Goal: Information Seeking & Learning: Learn about a topic

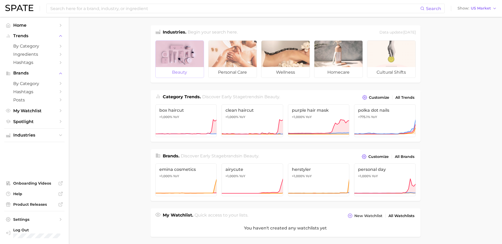
click at [188, 47] on div at bounding box center [180, 54] width 48 height 26
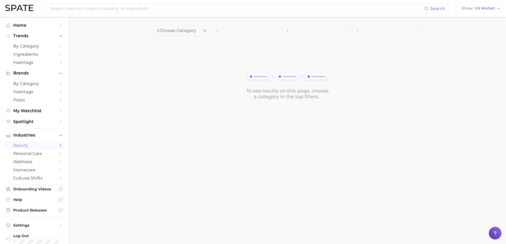
click at [199, 29] on button "1. Choose Category" at bounding box center [182, 30] width 60 height 11
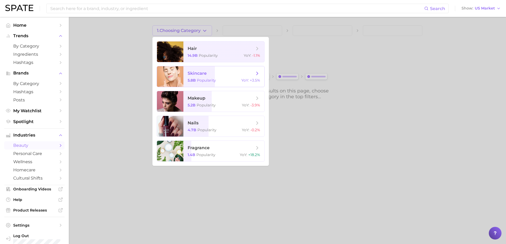
click at [190, 80] on span "5.8b" at bounding box center [192, 80] width 8 height 5
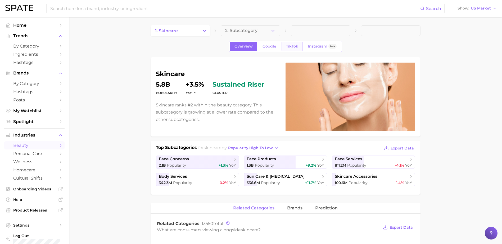
click at [289, 44] on span "TikTok" at bounding box center [292, 46] width 12 height 4
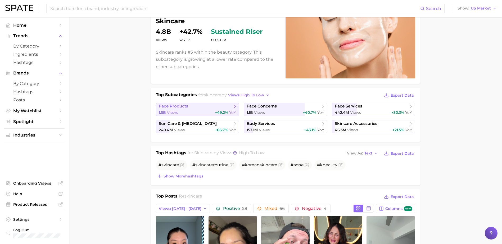
click at [214, 110] on link "face products 1.5b Views +49.2% YoY" at bounding box center [197, 109] width 83 height 13
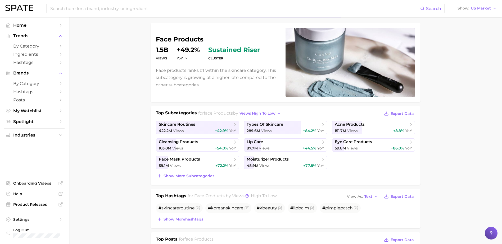
scroll to position [53, 0]
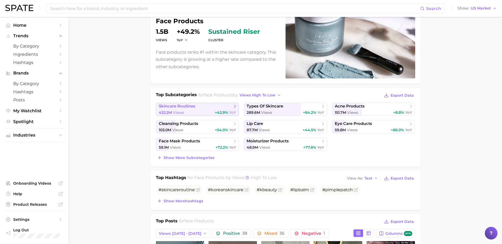
click at [215, 109] on span "skincare routines" at bounding box center [196, 106] width 74 height 5
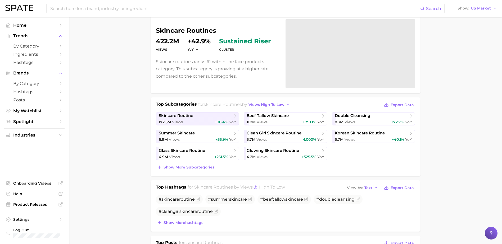
scroll to position [53, 0]
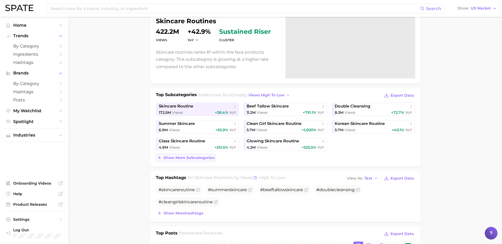
click at [183, 157] on span "Show more subcategories" at bounding box center [189, 158] width 51 height 4
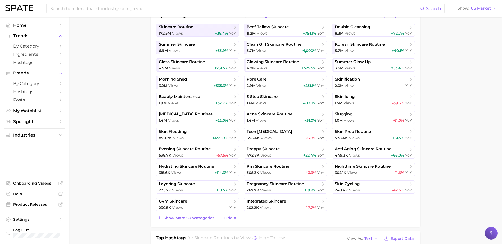
scroll to position [106, 0]
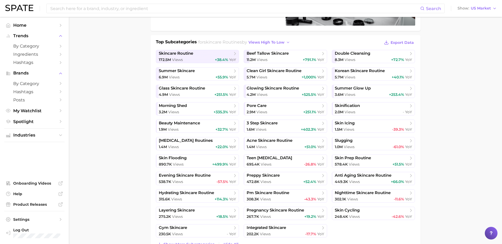
click at [151, 84] on div "Top Subcategories for skincare routines by views high to low Export Data skinca…" at bounding box center [286, 144] width 270 height 219
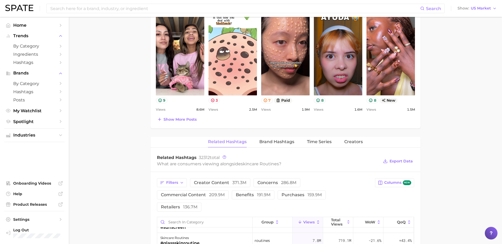
scroll to position [450, 0]
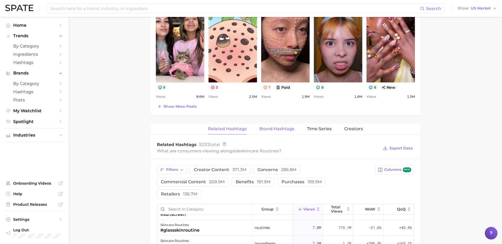
click at [292, 130] on span "Brand Hashtags" at bounding box center [276, 129] width 35 height 5
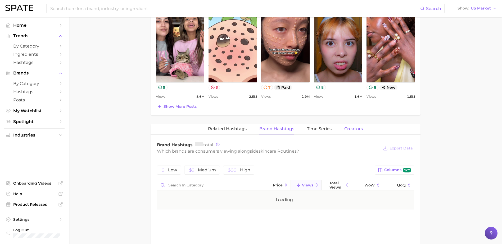
click at [353, 127] on span "Creators" at bounding box center [353, 129] width 19 height 5
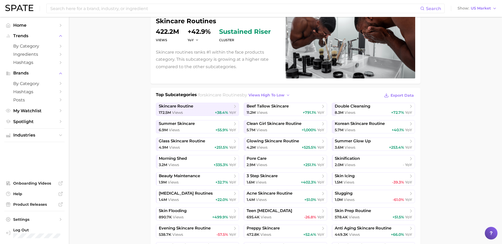
scroll to position [51, 0]
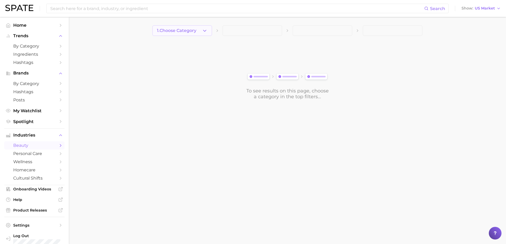
click at [179, 29] on span "1. Choose Category" at bounding box center [176, 30] width 39 height 5
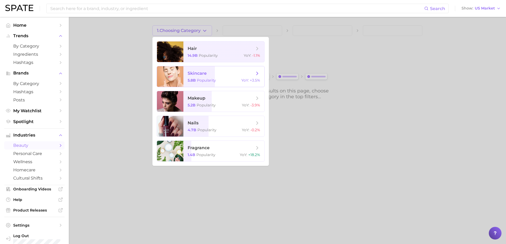
click at [217, 78] on span "skincare 5.8b Popularity YoY : +3.5%" at bounding box center [223, 76] width 81 height 21
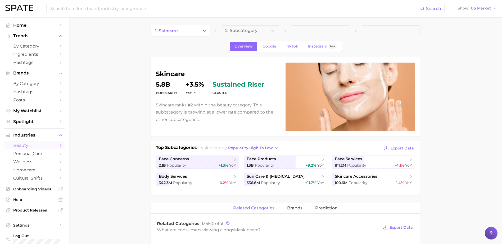
scroll to position [26, 0]
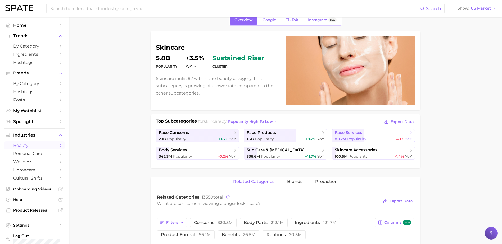
click at [338, 134] on span "face services" at bounding box center [349, 132] width 28 height 5
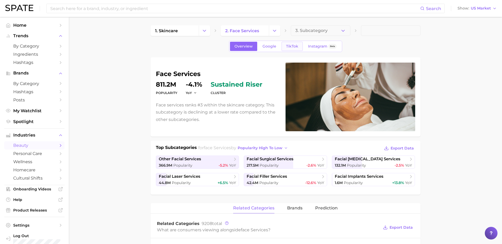
click at [297, 44] on span "TikTok" at bounding box center [292, 46] width 12 height 4
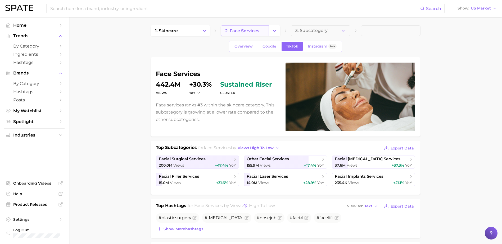
click at [262, 33] on link "2. face services" at bounding box center [245, 30] width 48 height 11
click at [204, 30] on icon "Change Category" at bounding box center [205, 31] width 6 height 6
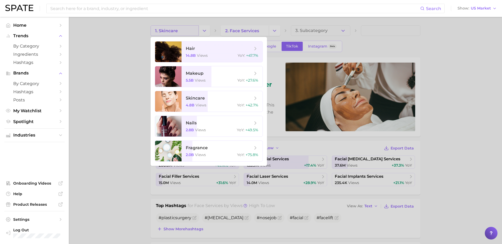
click at [181, 31] on div at bounding box center [251, 122] width 502 height 244
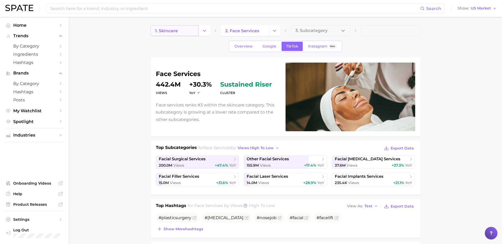
click at [178, 31] on link "1. skincare" at bounding box center [175, 30] width 48 height 11
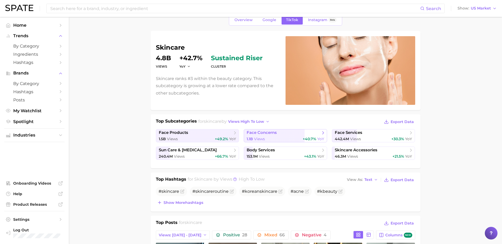
click at [290, 140] on div "1.1b Views +40.7% YoY" at bounding box center [286, 139] width 78 height 5
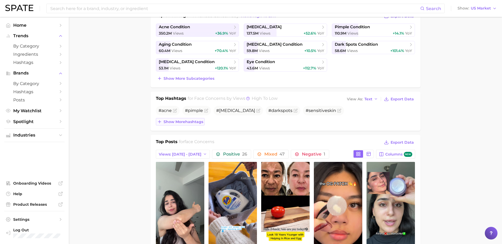
click at [184, 124] on span "Show more hashtags" at bounding box center [184, 122] width 40 height 4
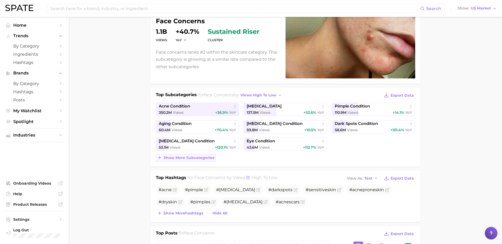
click at [193, 161] on button "Show more subcategories" at bounding box center [186, 157] width 60 height 7
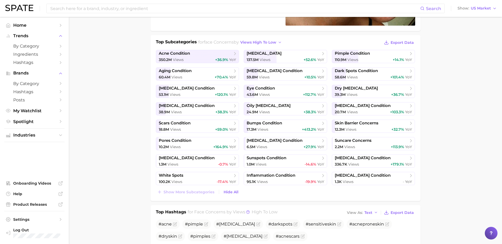
click at [152, 76] on div "Top Subcategories for face concerns by views high to low Export Data acne condi…" at bounding box center [286, 118] width 270 height 166
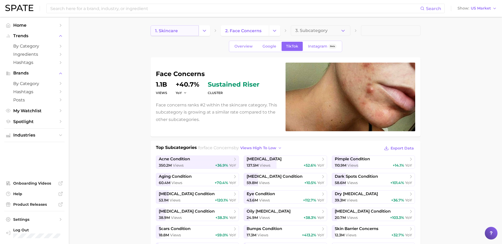
click at [182, 30] on link "1. skincare" at bounding box center [175, 30] width 48 height 11
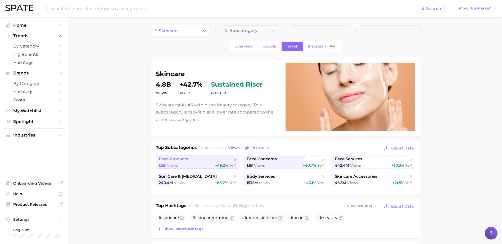
click at [208, 163] on div "1.5b Views +49.2% YoY" at bounding box center [198, 165] width 78 height 5
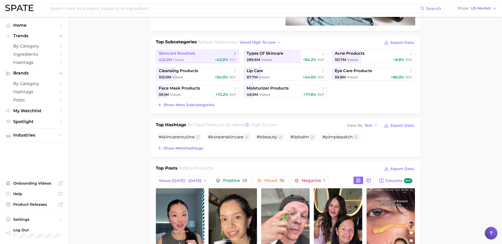
click at [206, 58] on div "422.2m Views +42.9% YoY" at bounding box center [198, 59] width 78 height 5
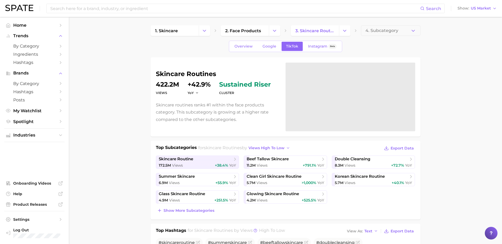
click at [190, 106] on p "Skincare routines ranks #1 within the face products category. This subcategory …" at bounding box center [217, 113] width 123 height 22
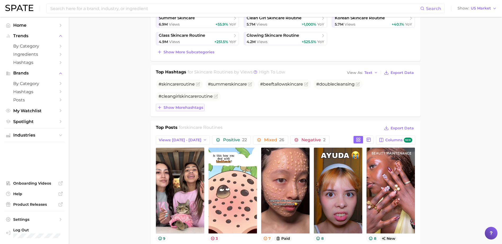
click at [171, 108] on span "Show more hashtags" at bounding box center [184, 108] width 40 height 4
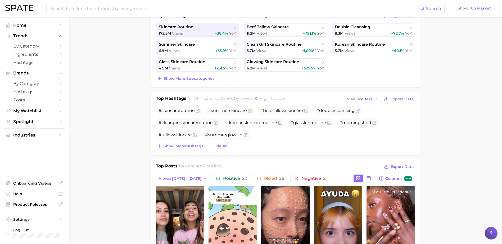
click at [390, 148] on div "Show more hashtags Hide All" at bounding box center [285, 146] width 259 height 7
drag, startPoint x: 479, startPoint y: 111, endPoint x: 466, endPoint y: 118, distance: 14.7
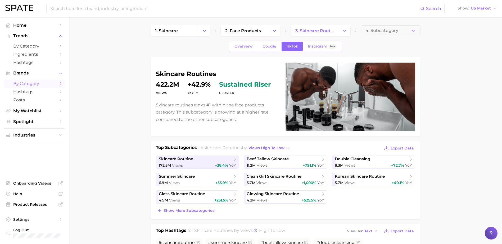
click at [28, 82] on span "by Category" at bounding box center [34, 83] width 42 height 5
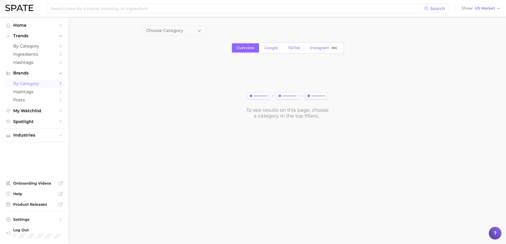
click at [59, 83] on icon "Sidebar" at bounding box center [60, 83] width 5 height 5
click at [187, 31] on button "Choose Category" at bounding box center [174, 30] width 65 height 11
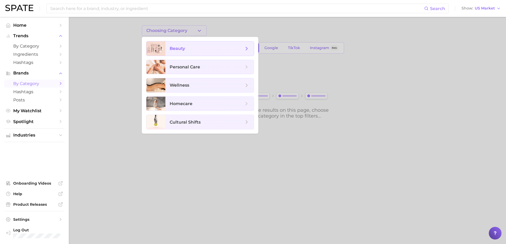
click at [186, 51] on span "beauty" at bounding box center [207, 49] width 74 height 6
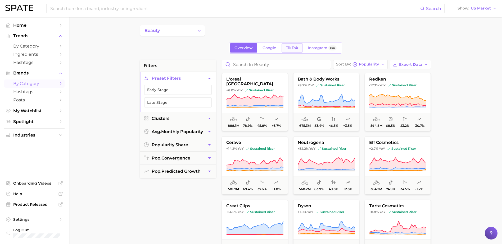
click at [292, 46] on span "TikTok" at bounding box center [292, 48] width 12 height 4
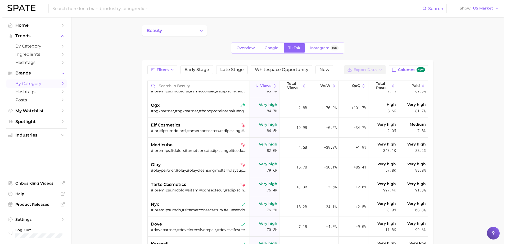
scroll to position [159, 0]
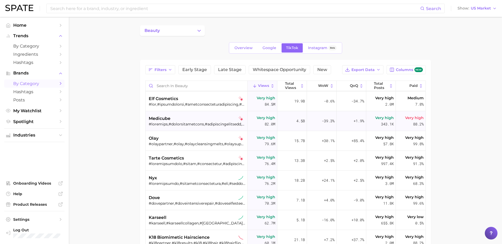
click at [196, 121] on div "medicube" at bounding box center [197, 119] width 97 height 6
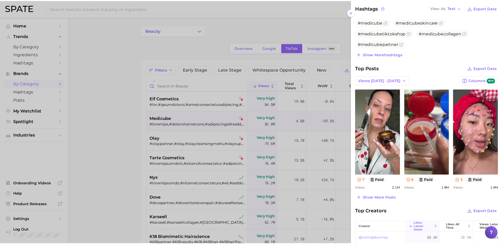
scroll to position [132, 0]
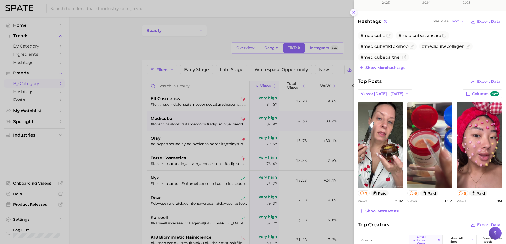
click at [354, 13] on line at bounding box center [353, 12] width 2 height 2
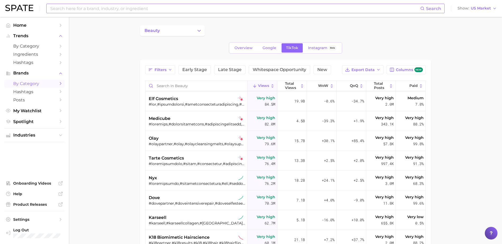
click at [460, 59] on main "beauty Overview Google TikTok Instagram Beta Filters Early Stage Late Stage Whi…" at bounding box center [285, 187] width 433 height 340
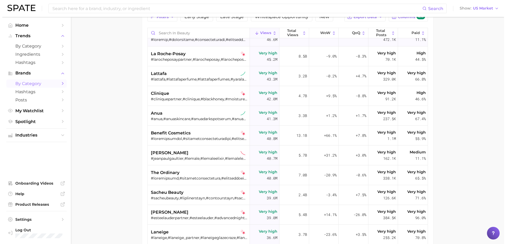
scroll to position [450, 0]
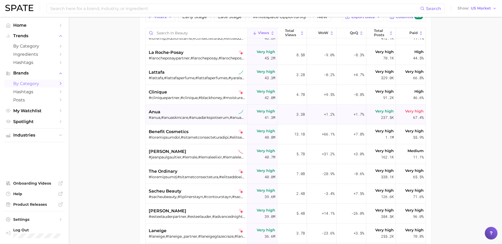
click at [206, 117] on div "#anua,#anuaskincare,#anuadarkspotserum,#anuaserum,#anuacleansingoil,#anuadouble…" at bounding box center [197, 117] width 97 height 5
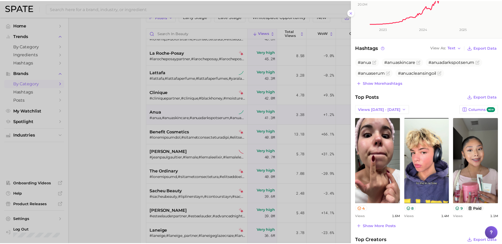
scroll to position [0, 0]
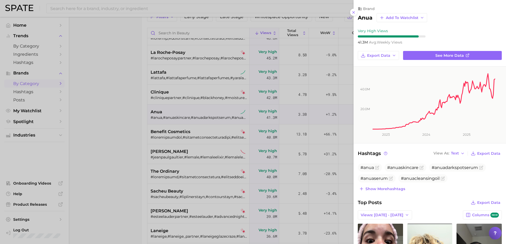
click at [108, 118] on div at bounding box center [253, 122] width 506 height 244
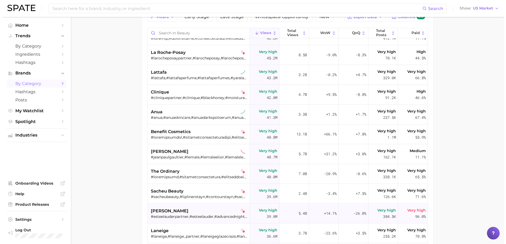
scroll to position [556, 0]
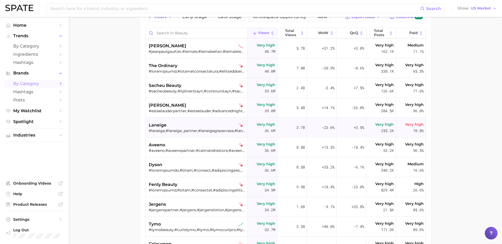
click at [197, 130] on div "#laneige,#laneige_partner,#laneigeglazecraze,#laniege,#laneigeus,#laneigelipmas…" at bounding box center [197, 131] width 97 height 5
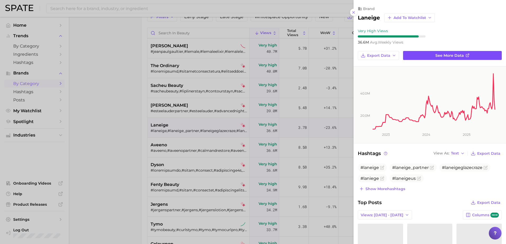
click at [473, 53] on link "See more data" at bounding box center [452, 55] width 99 height 9
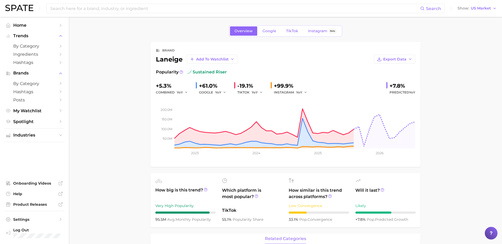
click at [419, 174] on ul "How big is this trend? Very High Popularity 95.5m avg. monthly popularity Which…" at bounding box center [286, 201] width 270 height 54
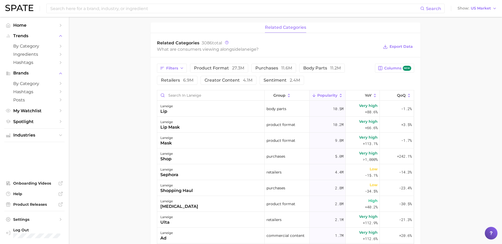
scroll to position [238, 0]
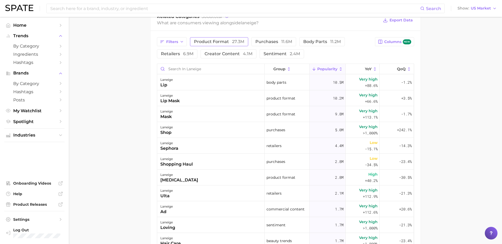
click at [230, 40] on span "product format 27.3m" at bounding box center [219, 42] width 50 height 4
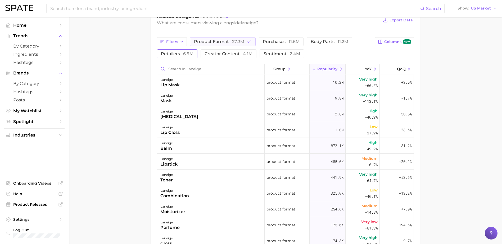
click at [192, 52] on span "6.9m" at bounding box center [188, 53] width 10 height 5
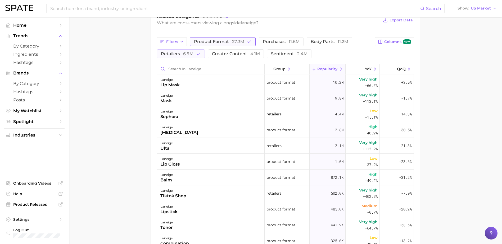
click at [211, 44] on span "product format 27.3m" at bounding box center [219, 42] width 50 height 4
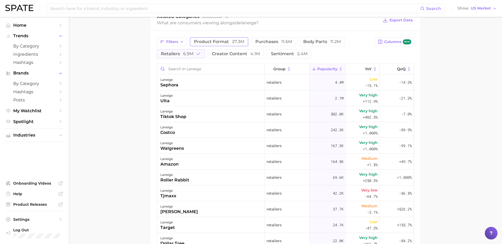
click at [211, 44] on span "product format 27.3m" at bounding box center [219, 42] width 50 height 4
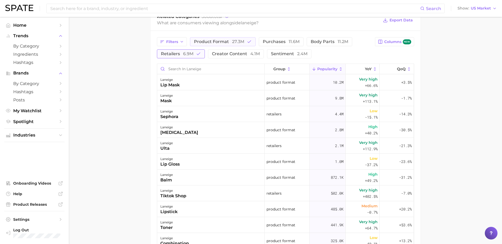
click at [202, 53] on button "retailers 6.9m" at bounding box center [181, 53] width 48 height 9
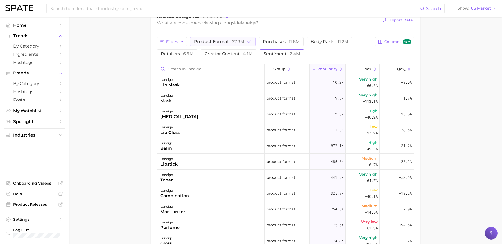
click at [284, 53] on span "sentiment 2.4m" at bounding box center [282, 54] width 37 height 4
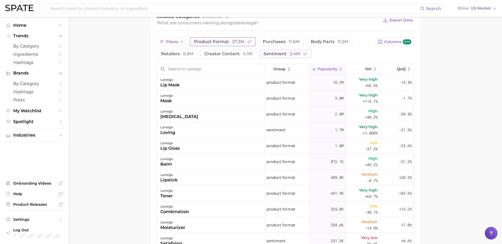
click at [238, 41] on span "27.3m" at bounding box center [238, 41] width 12 height 5
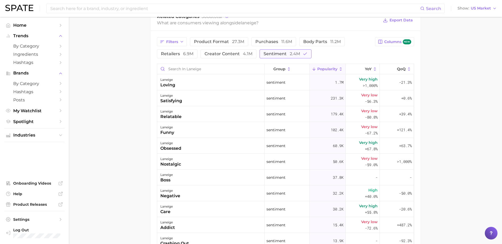
scroll to position [265, 0]
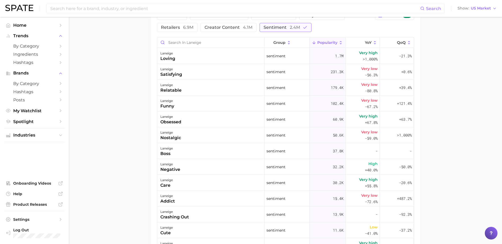
click at [276, 29] on span "sentiment 2.4m" at bounding box center [282, 27] width 37 height 4
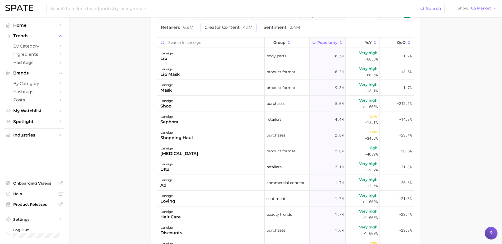
click at [241, 30] on button "creator content 4.1m" at bounding box center [229, 27] width 56 height 9
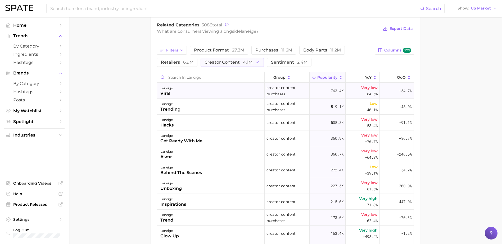
scroll to position [212, 0]
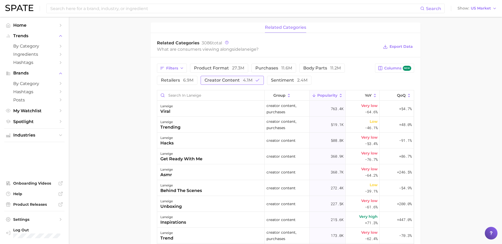
click at [242, 78] on button "creator content 4.1m" at bounding box center [232, 80] width 63 height 9
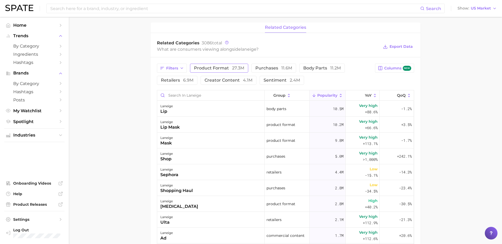
click at [225, 65] on button "product format 27.3m" at bounding box center [219, 68] width 58 height 9
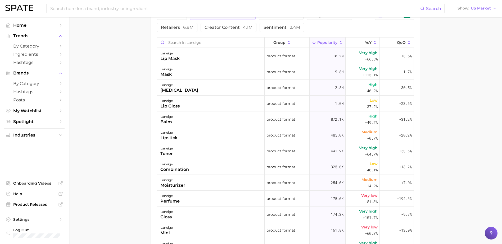
scroll to position [238, 0]
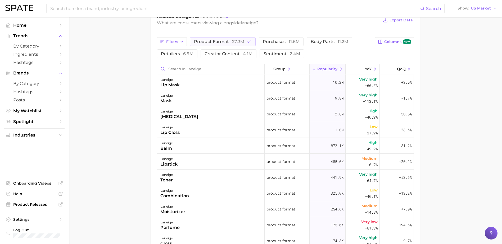
click at [136, 117] on main "Overview Google TikTok Instagram Beta brand laneige Add to Watchlist Export Dat…" at bounding box center [285, 60] width 433 height 562
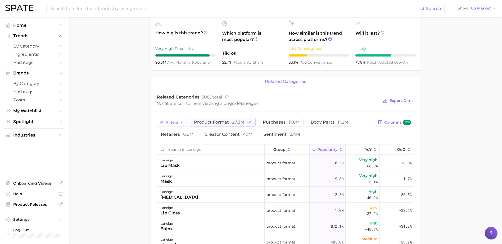
scroll to position [132, 0]
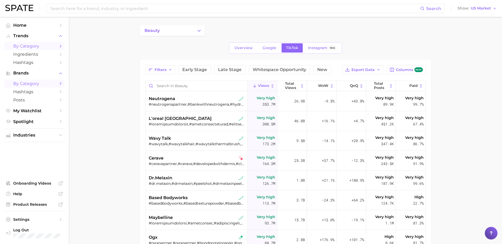
click at [34, 45] on span "by Category" at bounding box center [34, 46] width 42 height 5
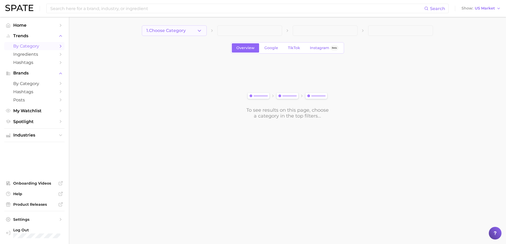
click at [189, 34] on button "1. Choose Category" at bounding box center [174, 30] width 65 height 11
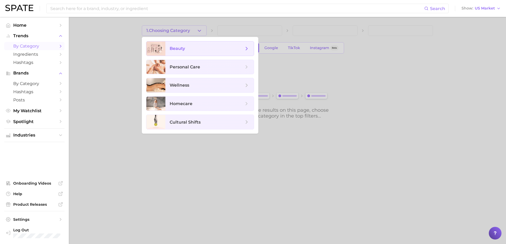
click at [180, 48] on span "beauty" at bounding box center [177, 48] width 15 height 5
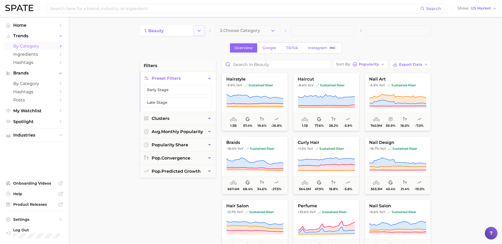
click at [201, 29] on icon "Change Category" at bounding box center [199, 31] width 6 height 6
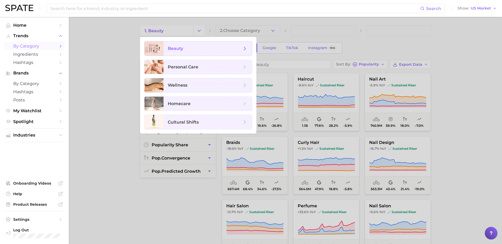
click at [248, 46] on span "beauty" at bounding box center [208, 49] width 88 height 14
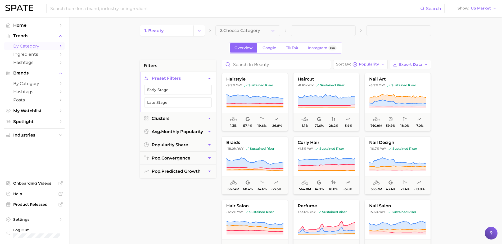
click at [270, 28] on icon "button" at bounding box center [273, 31] width 6 height 6
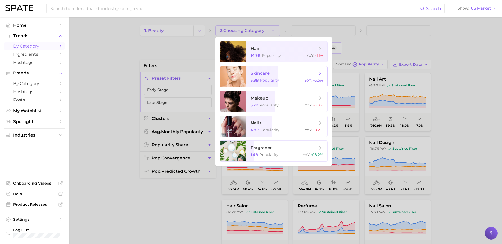
click at [268, 71] on span "skincare" at bounding box center [260, 73] width 19 height 5
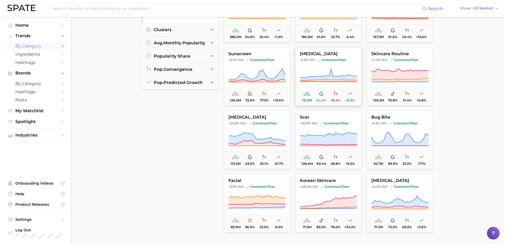
scroll to position [79, 0]
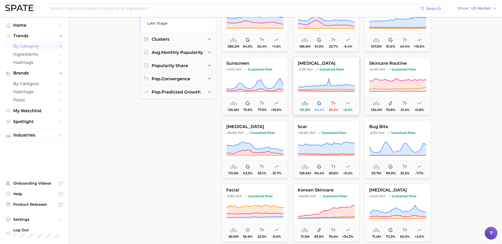
click at [310, 64] on span "botox" at bounding box center [326, 63] width 66 height 5
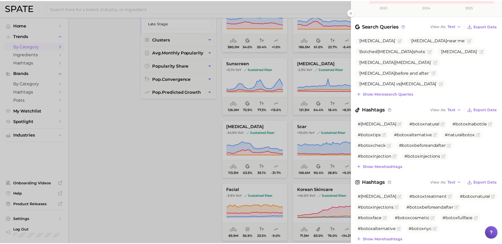
scroll to position [178, 0]
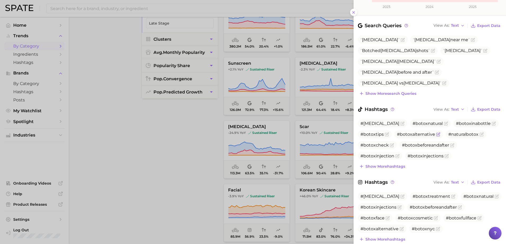
click at [415, 132] on span "#botoxalternative" at bounding box center [416, 134] width 38 height 5
click at [400, 132] on span "#botoxalternative" at bounding box center [416, 134] width 38 height 5
click at [436, 133] on icon "Flag as miscategorized or irrelevant" at bounding box center [438, 135] width 4 height 4
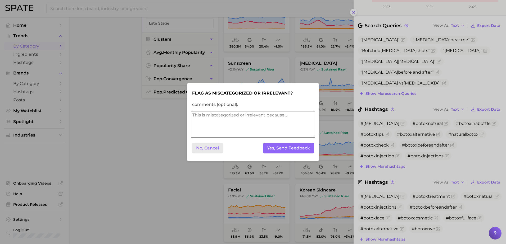
click at [206, 150] on button "No, Cancel" at bounding box center [207, 148] width 31 height 11
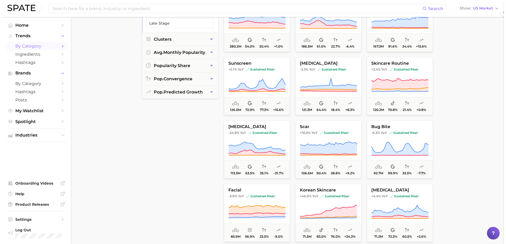
scroll to position [0, 0]
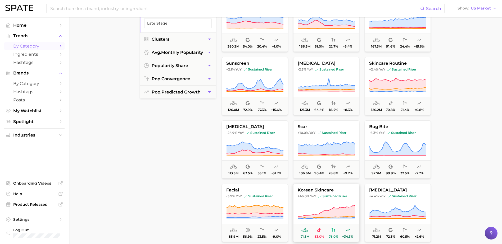
click at [337, 199] on span "sustained riser" at bounding box center [332, 196] width 29 height 4
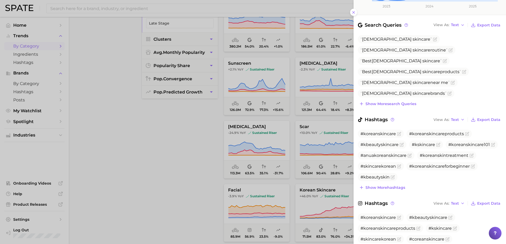
scroll to position [185, 0]
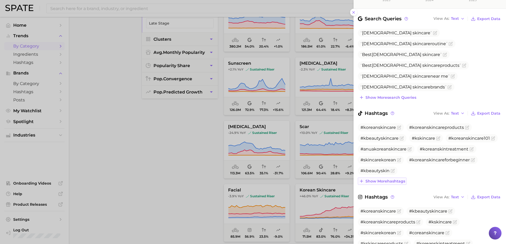
click at [397, 179] on span "Show more hashtags" at bounding box center [385, 181] width 40 height 4
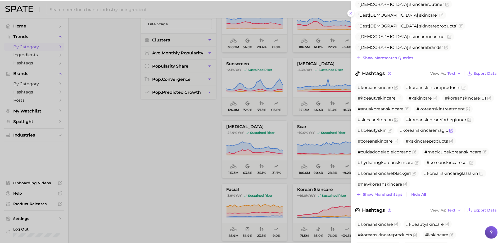
scroll to position [238, 0]
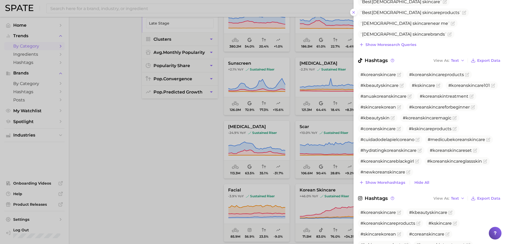
click at [401, 11] on ul "Korean skincare Korean skincare routine Best korean skincare Best korean skinca…" at bounding box center [430, 31] width 144 height 111
click at [128, 77] on div at bounding box center [253, 122] width 506 height 244
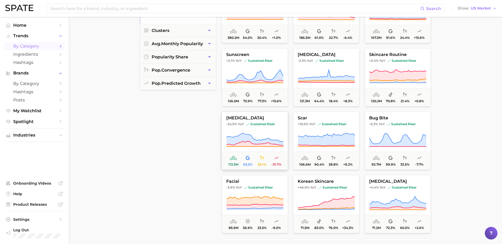
scroll to position [132, 0]
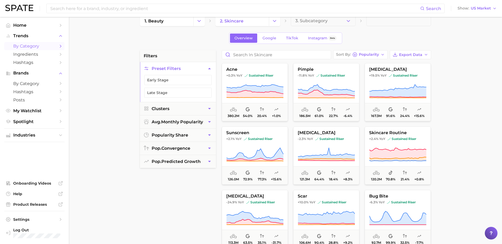
scroll to position [0, 0]
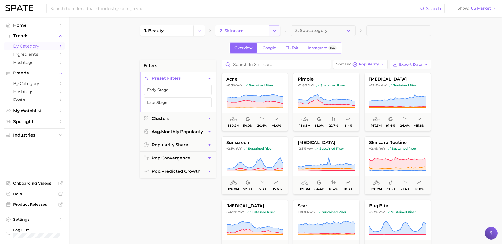
click at [276, 30] on icon "Change Category" at bounding box center [275, 31] width 6 height 6
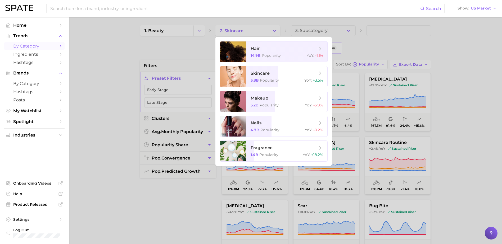
click at [137, 105] on div at bounding box center [251, 122] width 502 height 244
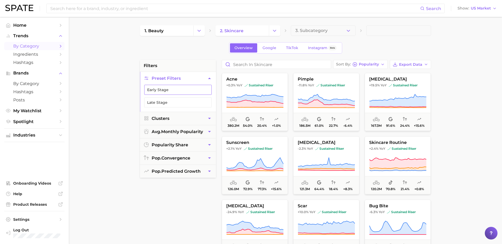
click at [174, 88] on button "Early Stage" at bounding box center [177, 90] width 67 height 10
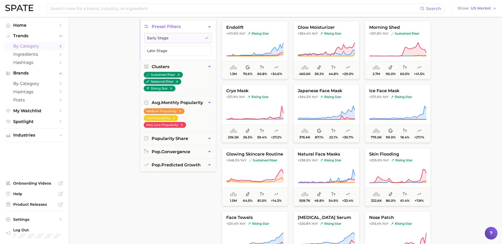
scroll to position [106, 0]
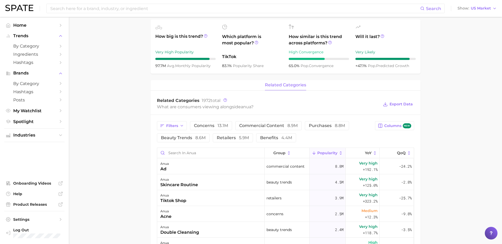
scroll to position [159, 0]
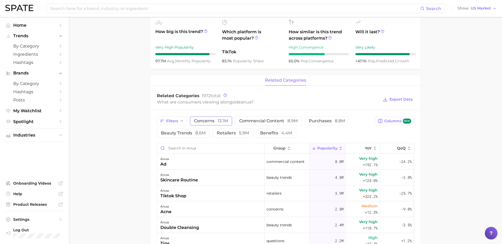
click at [220, 125] on button "concerns 13.1m" at bounding box center [211, 121] width 42 height 9
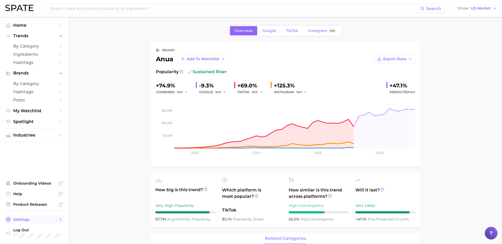
scroll to position [0, 0]
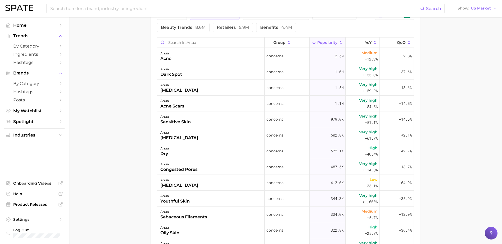
drag, startPoint x: 124, startPoint y: 216, endPoint x: 141, endPoint y: 138, distance: 80.0
click at [124, 216] on main "Overview Google TikTok Instagram Beta brand anua Add to Watchlist Export Data P…" at bounding box center [285, 33] width 433 height 562
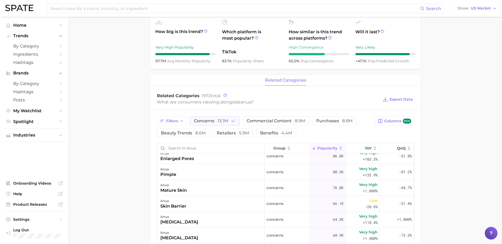
scroll to position [132, 0]
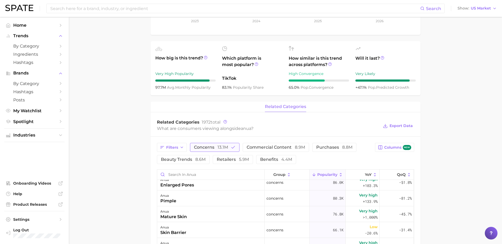
click at [221, 149] on span "13.1m" at bounding box center [222, 147] width 11 height 5
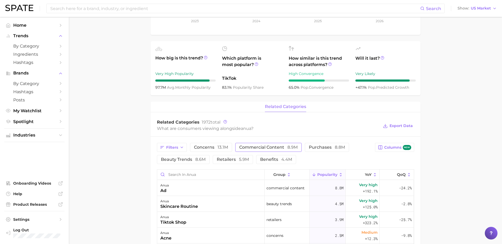
click at [253, 147] on span "commercial content 8.9m" at bounding box center [268, 148] width 58 height 4
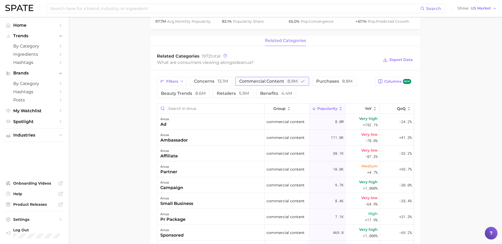
scroll to position [212, 0]
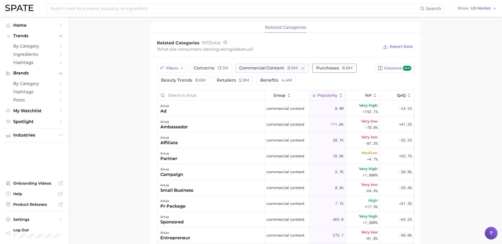
click at [332, 70] on span "purchases 8.8m" at bounding box center [334, 68] width 36 height 4
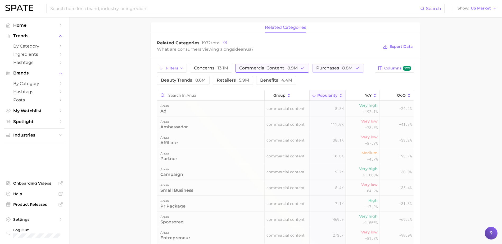
scroll to position [0, 0]
click at [292, 71] on button "commercial content 8.9m" at bounding box center [272, 68] width 74 height 9
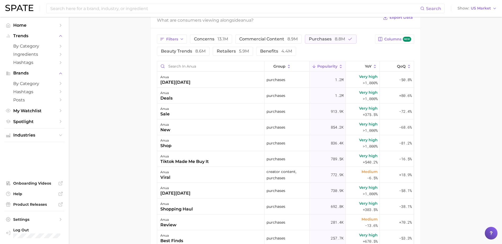
scroll to position [185, 0]
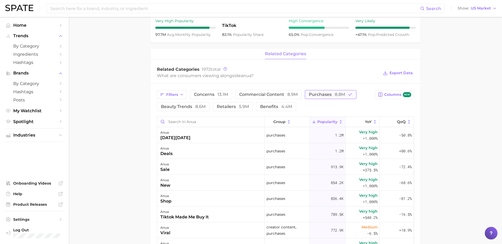
click at [324, 94] on span "purchases 8.8m" at bounding box center [327, 95] width 36 height 4
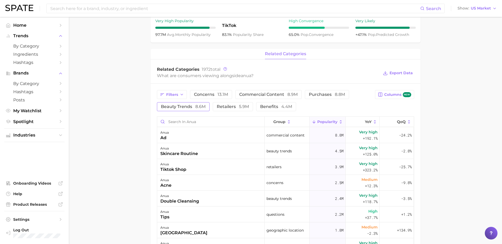
click at [202, 104] on span "8.6m" at bounding box center [200, 106] width 10 height 5
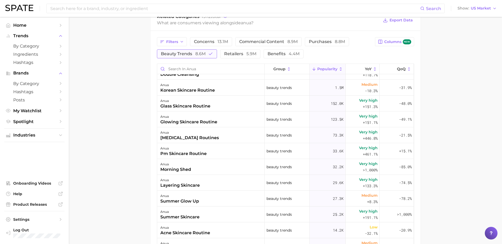
scroll to position [0, 0]
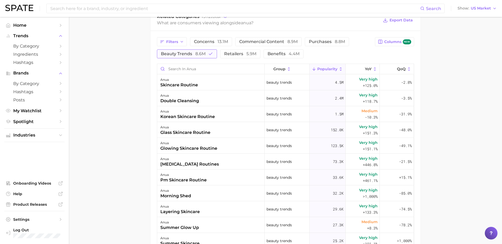
click at [199, 55] on span "8.6m" at bounding box center [200, 53] width 10 height 5
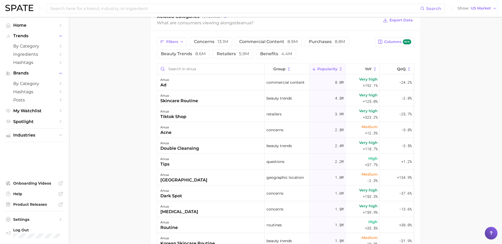
click at [143, 93] on main "Overview Google TikTok Instagram Beta brand anua Add to Watchlist Export Data P…" at bounding box center [285, 60] width 433 height 562
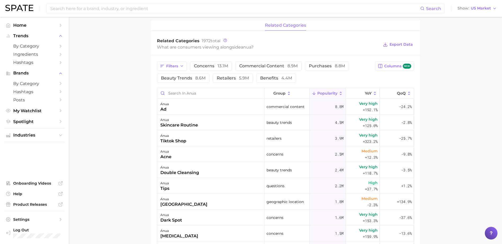
scroll to position [185, 0]
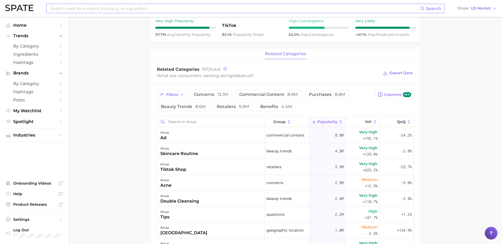
drag, startPoint x: 472, startPoint y: 57, endPoint x: 388, endPoint y: 6, distance: 98.8
click at [472, 57] on main "Overview Google TikTok Instagram Beta brand anua Add to Watchlist Export Data P…" at bounding box center [285, 113] width 433 height 562
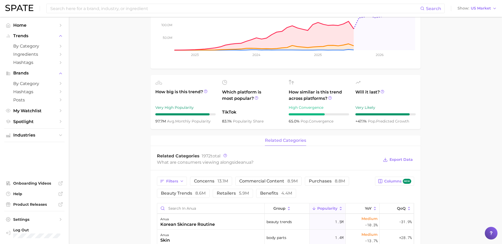
scroll to position [97, 0]
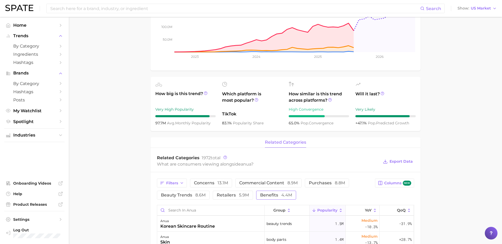
click at [279, 194] on span "benefits 4.4m" at bounding box center [276, 195] width 32 height 4
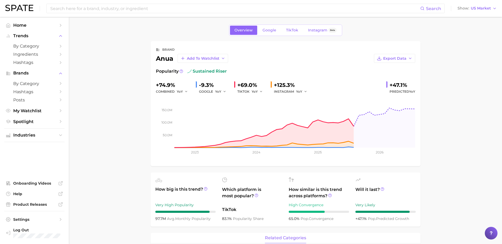
scroll to position [0, 0]
